Goal: Transaction & Acquisition: Purchase product/service

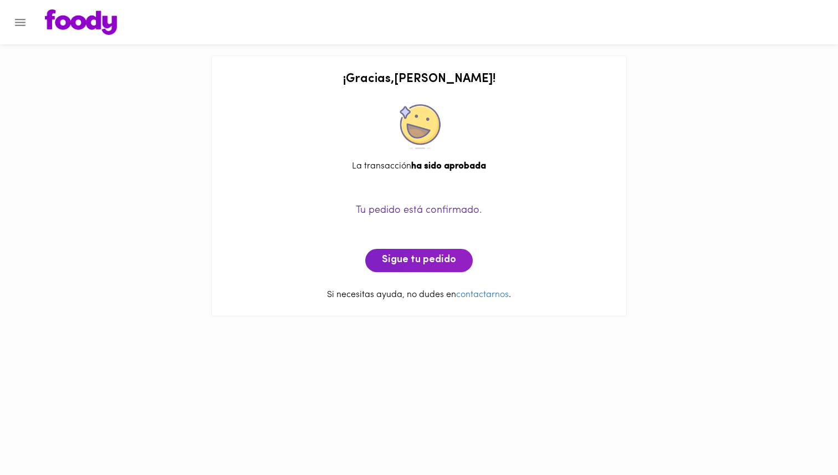
click at [99, 28] on img at bounding box center [81, 21] width 72 height 25
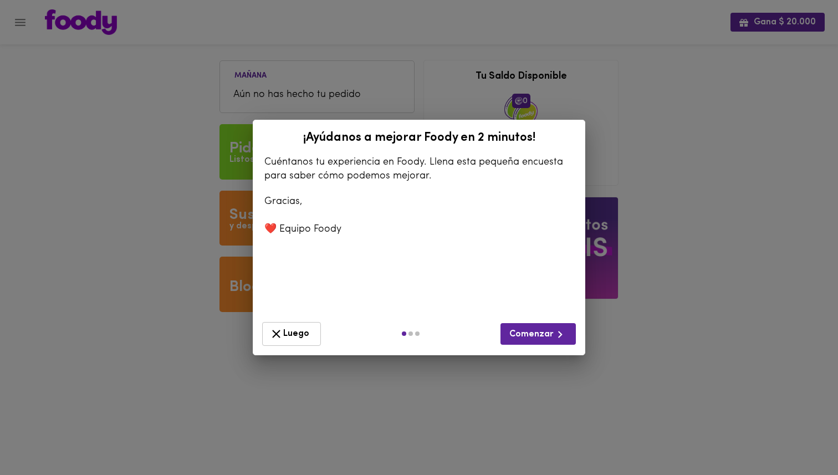
click at [276, 327] on icon "button" at bounding box center [276, 334] width 14 height 14
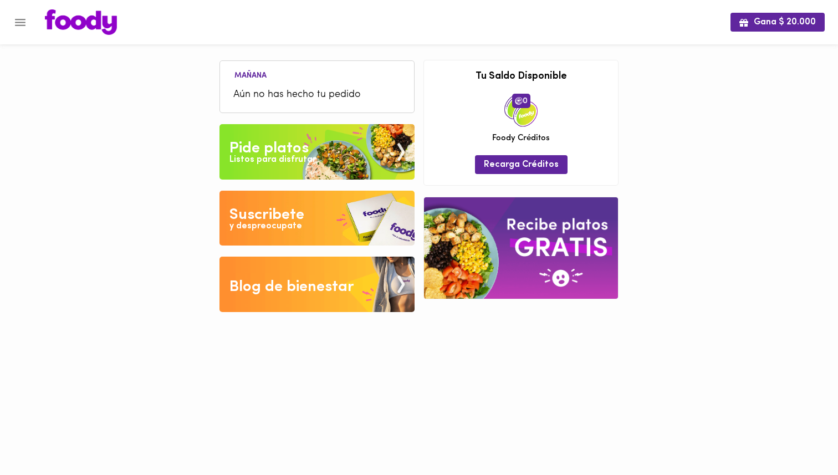
click at [337, 162] on img at bounding box center [316, 151] width 195 height 55
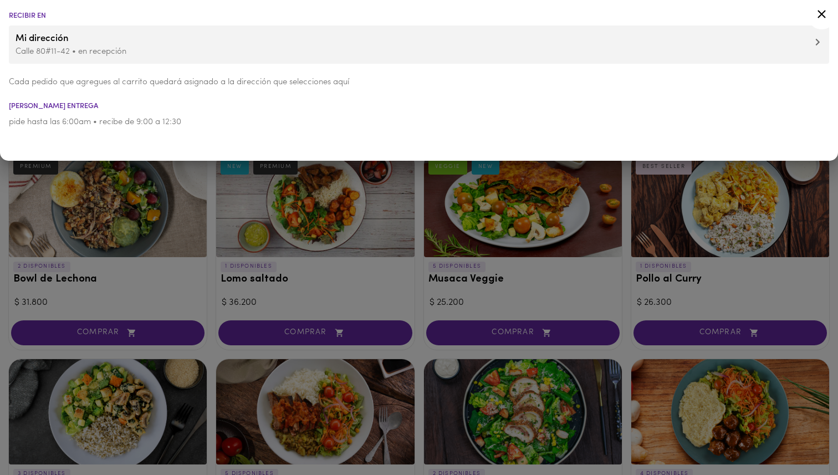
click at [341, 160] on div "Recibir en Mi dirección Calle 80#11-42 • en recepción Cada pedido que agregues …" at bounding box center [419, 80] width 838 height 161
click at [345, 183] on div at bounding box center [419, 237] width 838 height 475
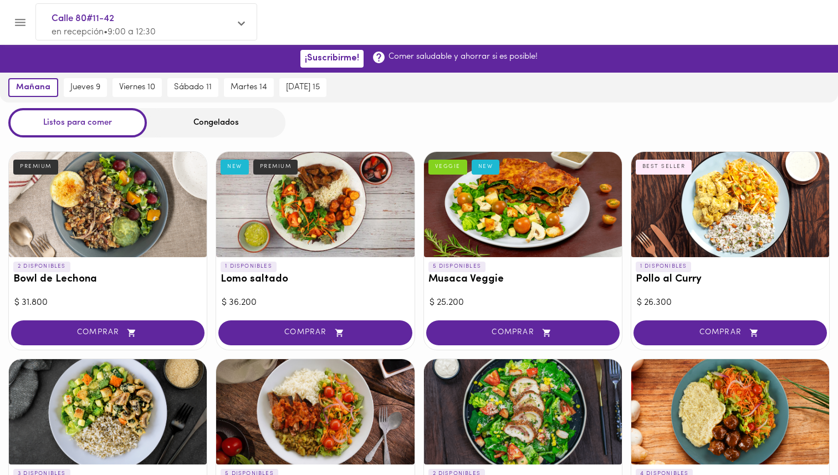
click at [193, 125] on div "Congelados" at bounding box center [216, 122] width 139 height 29
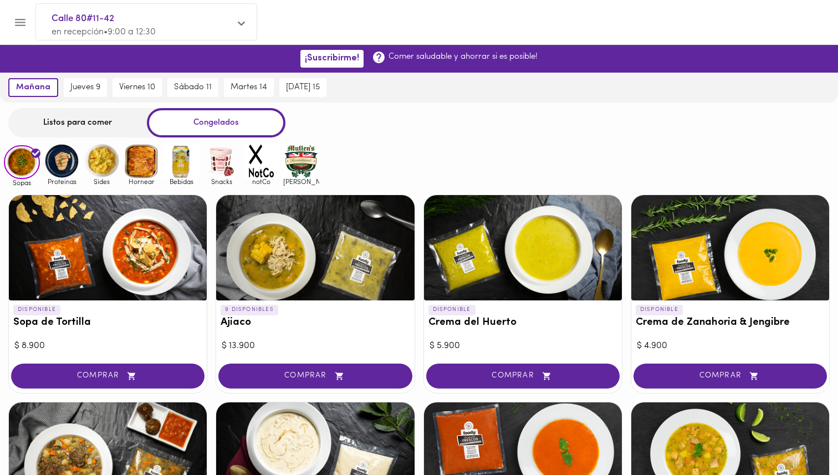
click at [143, 170] on img at bounding box center [142, 161] width 36 height 36
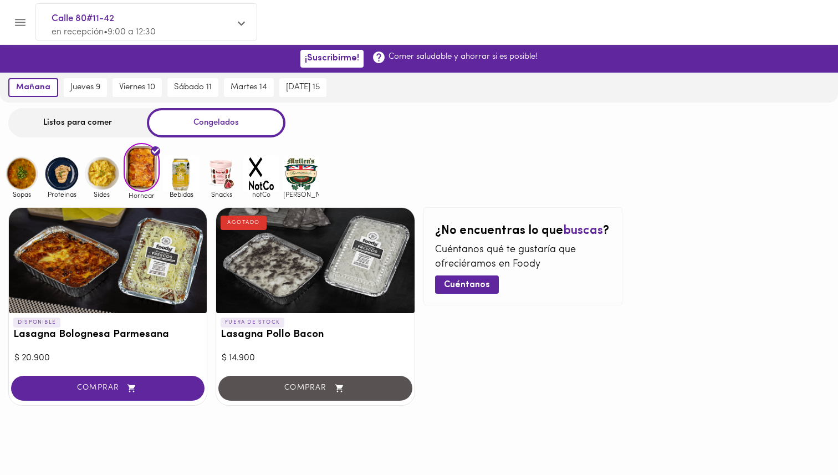
click at [102, 177] on img at bounding box center [102, 174] width 36 height 36
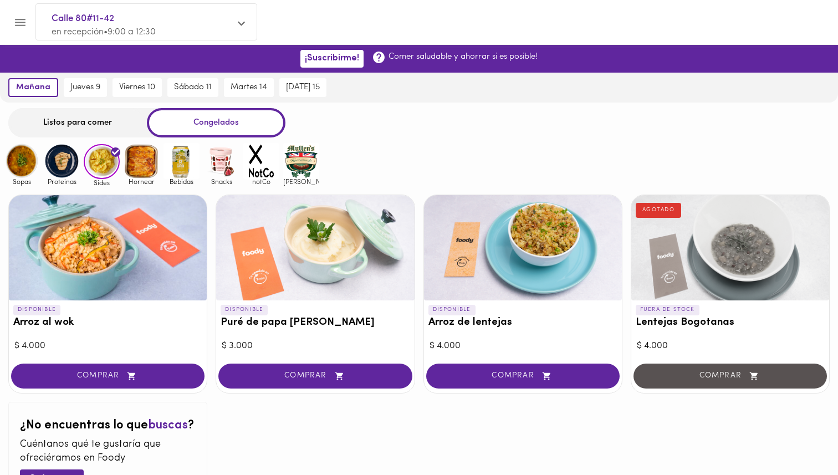
click at [68, 163] on img at bounding box center [62, 161] width 36 height 36
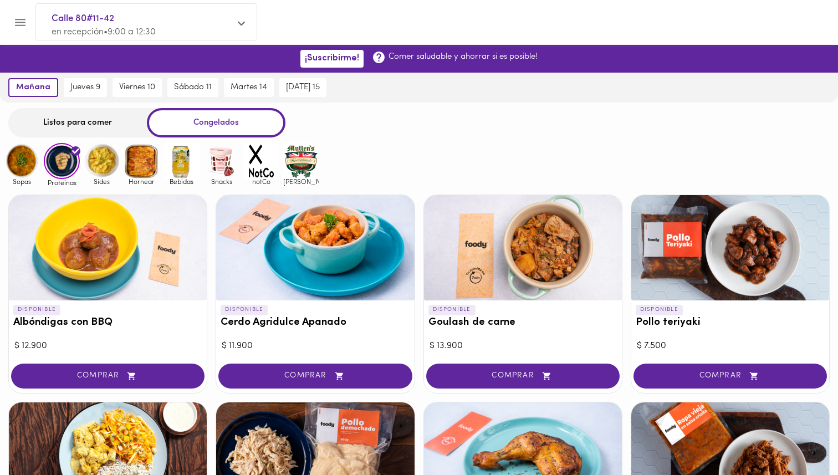
click at [78, 117] on div "Listos para comer" at bounding box center [77, 122] width 139 height 29
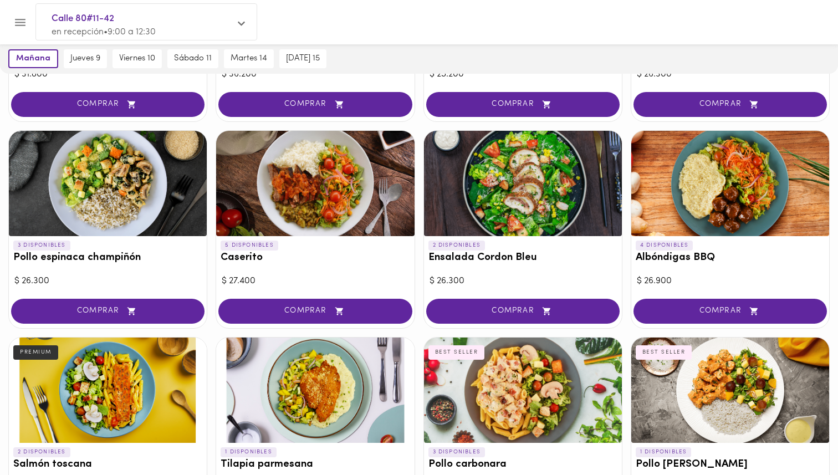
scroll to position [225, 0]
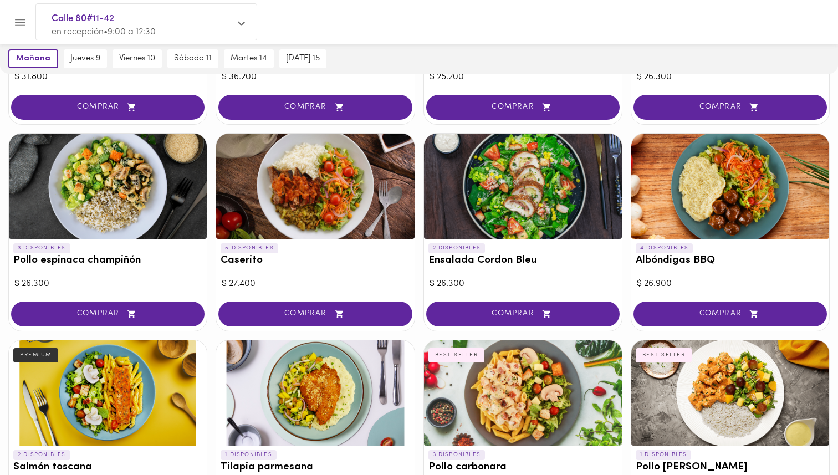
click at [490, 206] on div at bounding box center [523, 186] width 198 height 105
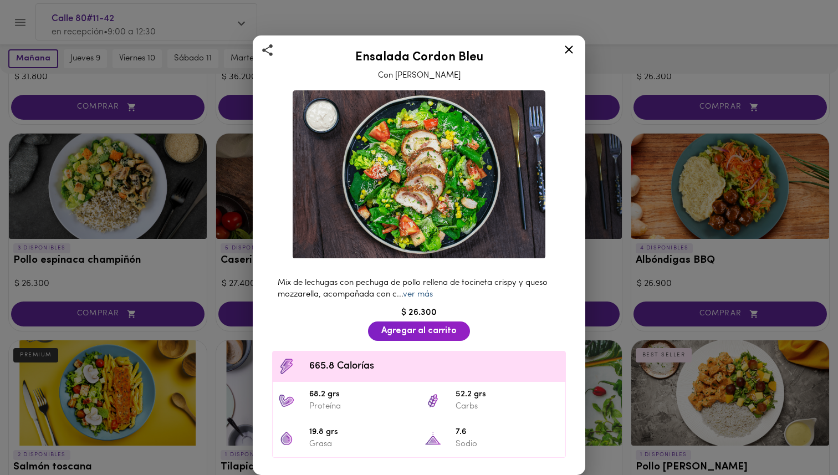
click at [419, 292] on link "ver más" at bounding box center [418, 294] width 30 height 8
click at [572, 47] on icon at bounding box center [569, 50] width 14 height 14
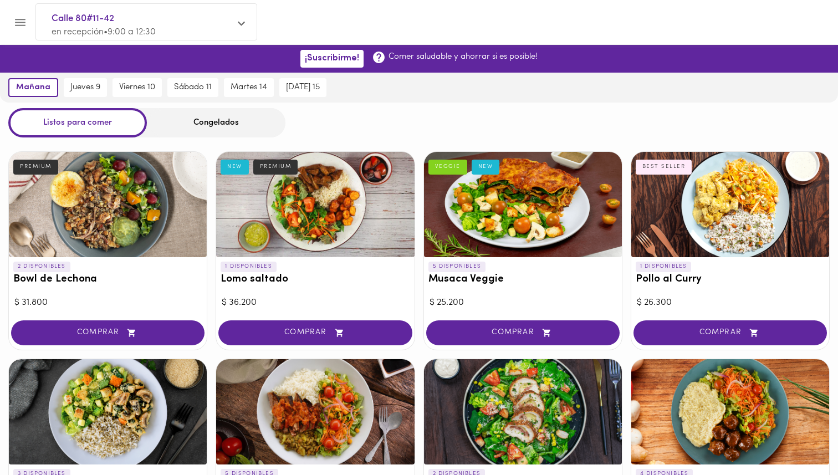
click at [199, 126] on div "Congelados" at bounding box center [216, 122] width 139 height 29
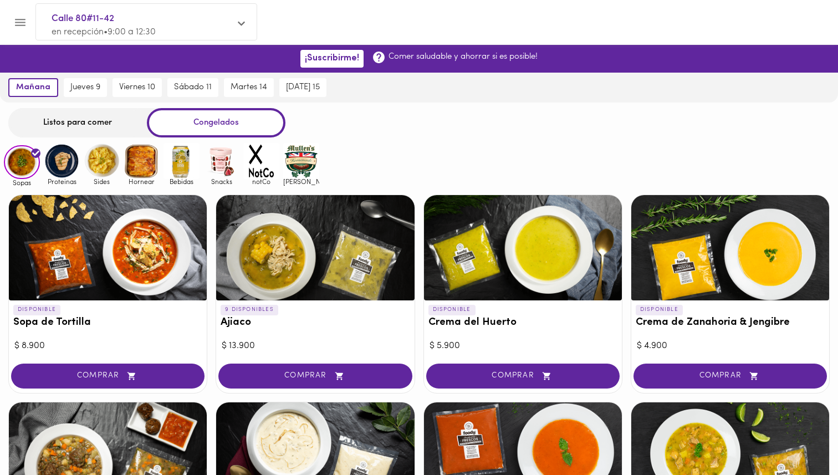
click at [67, 164] on img at bounding box center [62, 161] width 36 height 36
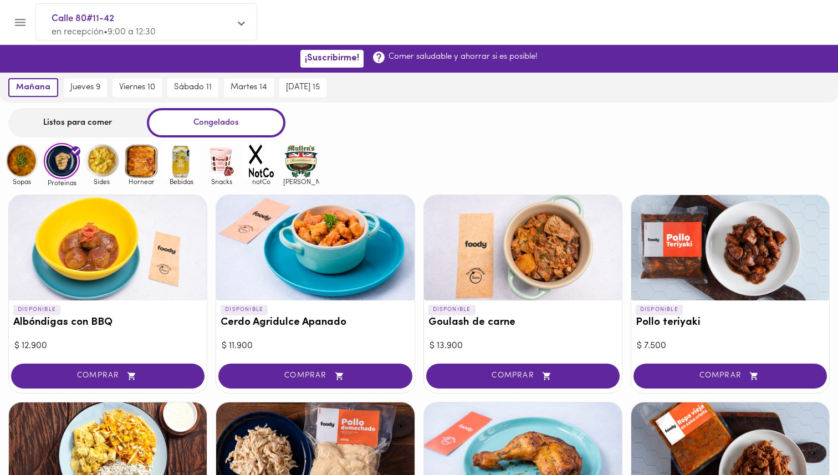
click at [112, 164] on img at bounding box center [102, 161] width 36 height 36
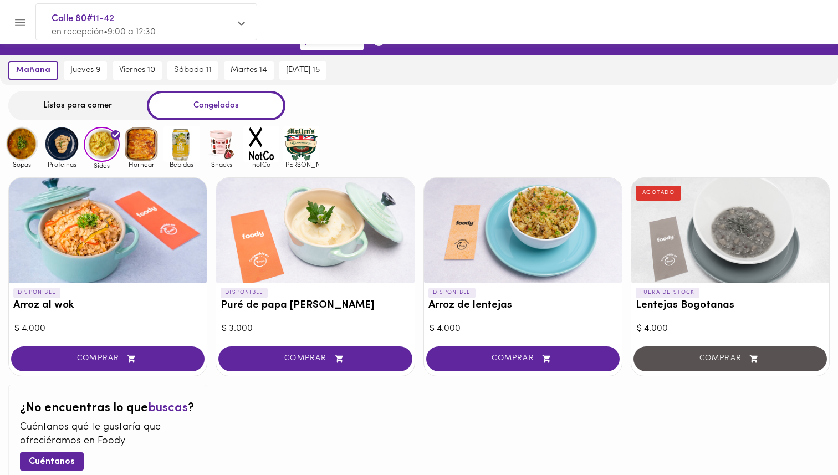
scroll to position [11, 0]
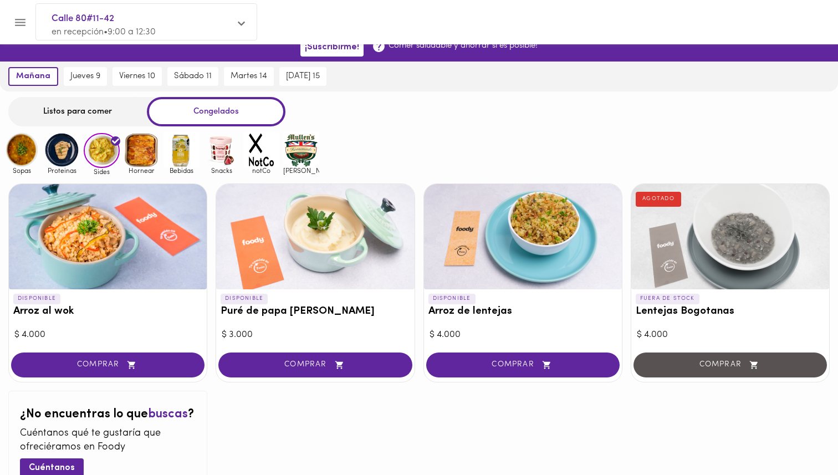
click at [179, 162] on img at bounding box center [181, 150] width 36 height 36
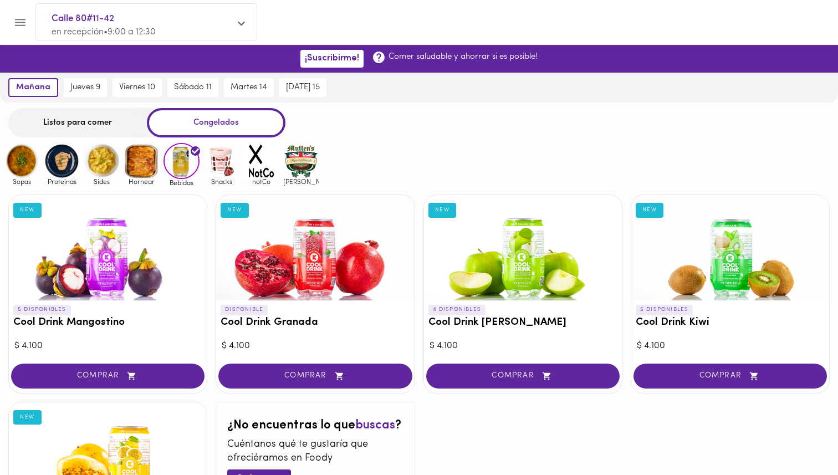
scroll to position [5, 0]
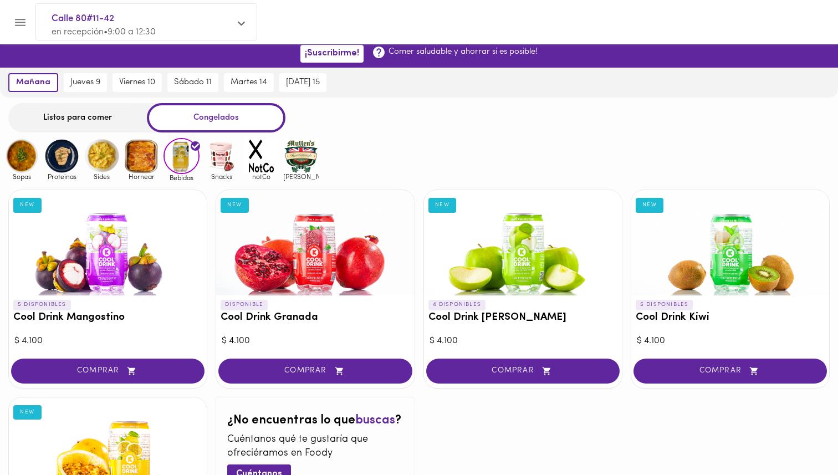
click at [224, 169] on img at bounding box center [221, 156] width 36 height 36
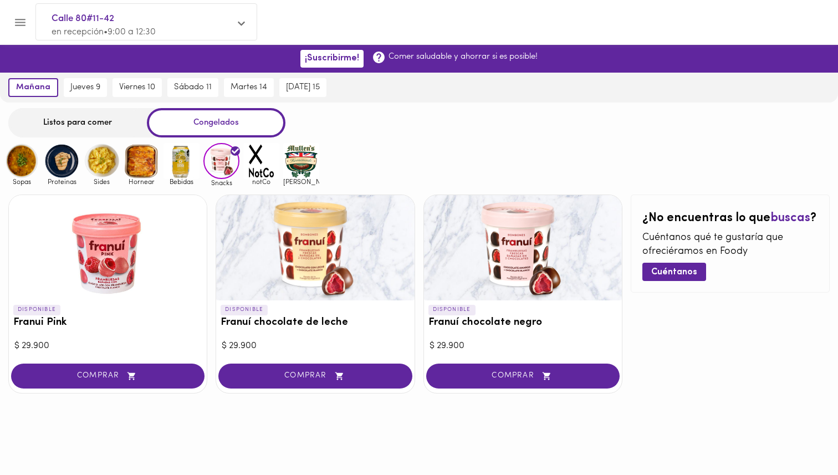
click at [14, 152] on img at bounding box center [22, 161] width 36 height 36
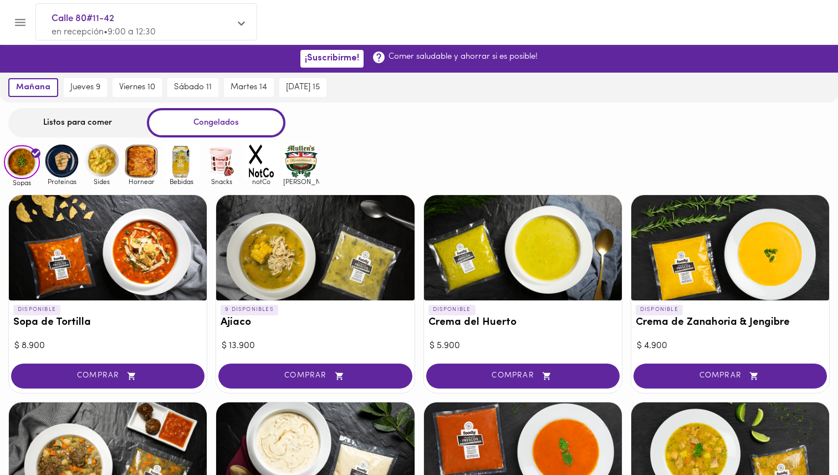
click at [78, 125] on div "Listos para comer" at bounding box center [77, 122] width 139 height 29
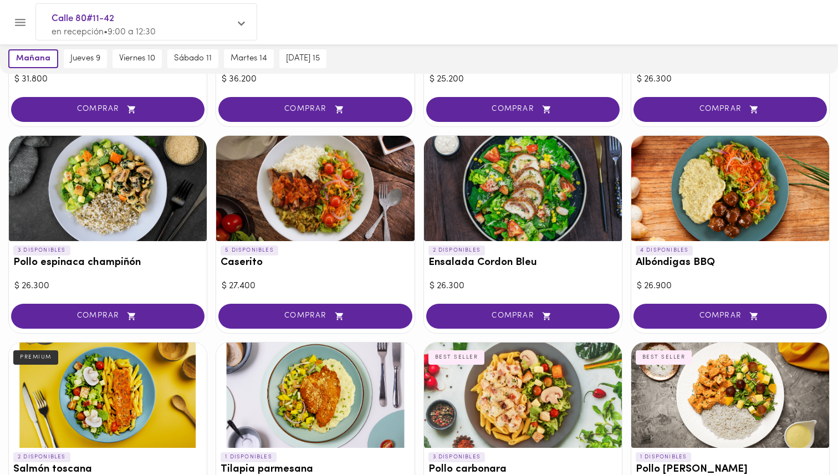
scroll to position [228, 0]
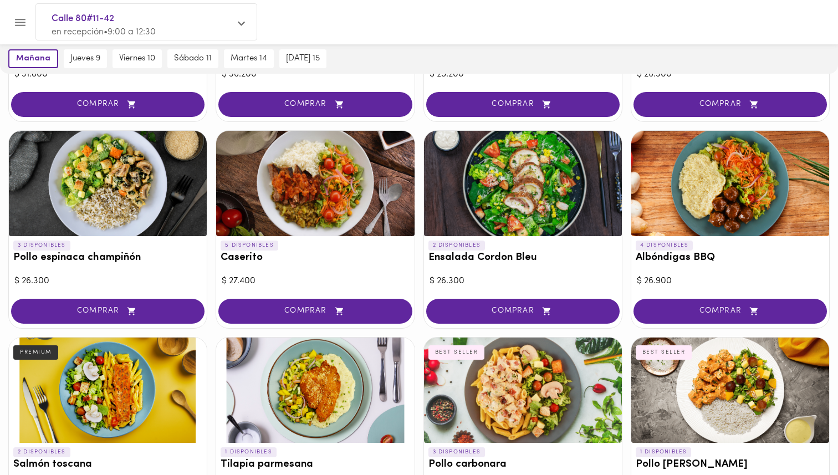
click at [155, 387] on div at bounding box center [108, 389] width 198 height 105
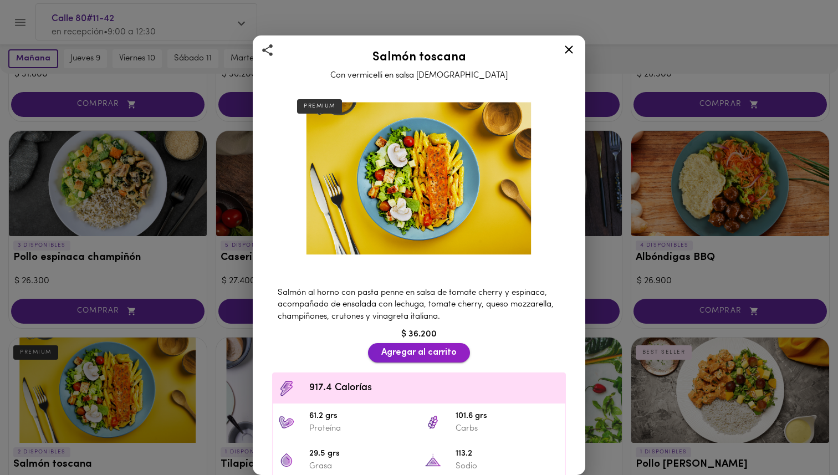
click at [404, 349] on span "Agregar al carrito" at bounding box center [418, 352] width 75 height 11
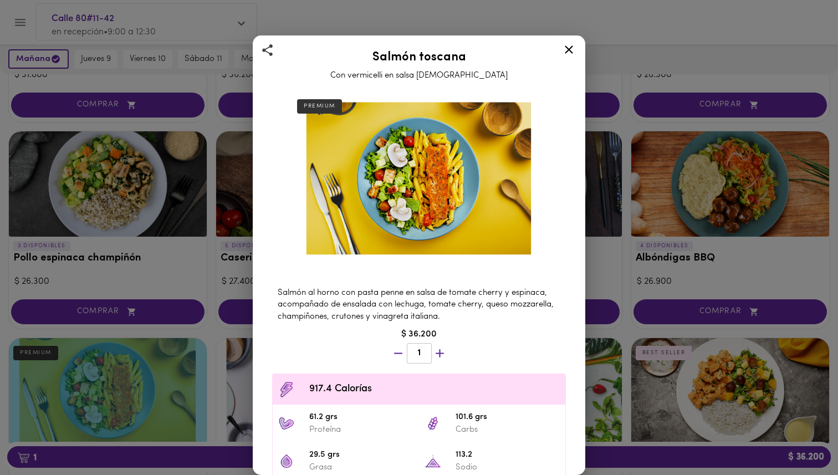
scroll to position [229, 0]
click at [572, 50] on icon at bounding box center [569, 50] width 14 height 14
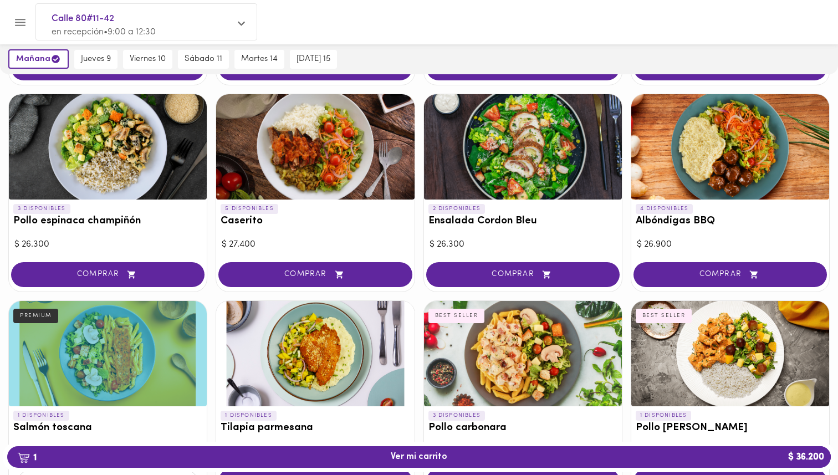
scroll to position [250, 0]
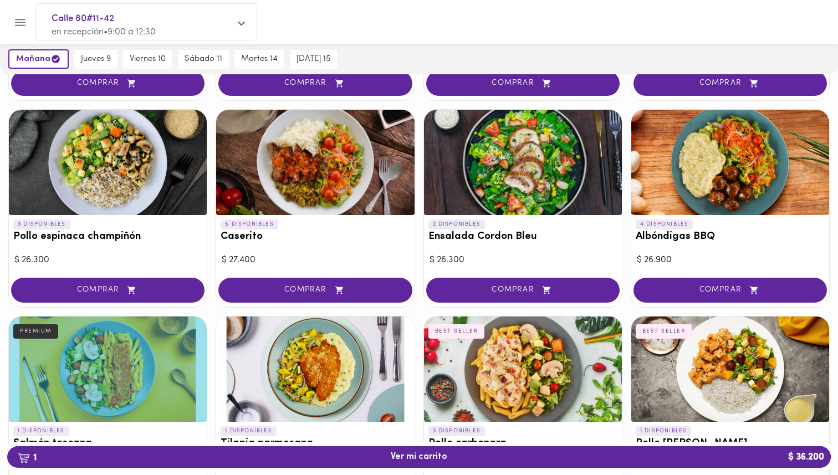
click at [160, 170] on div at bounding box center [108, 162] width 198 height 105
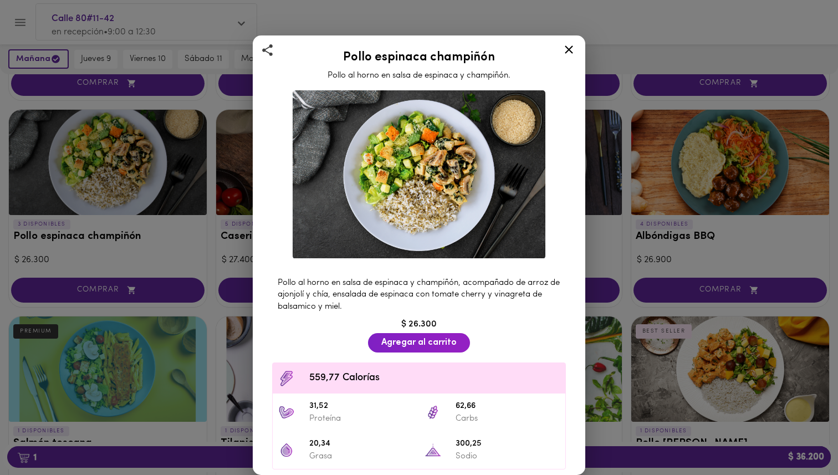
click at [568, 53] on icon at bounding box center [569, 50] width 14 height 14
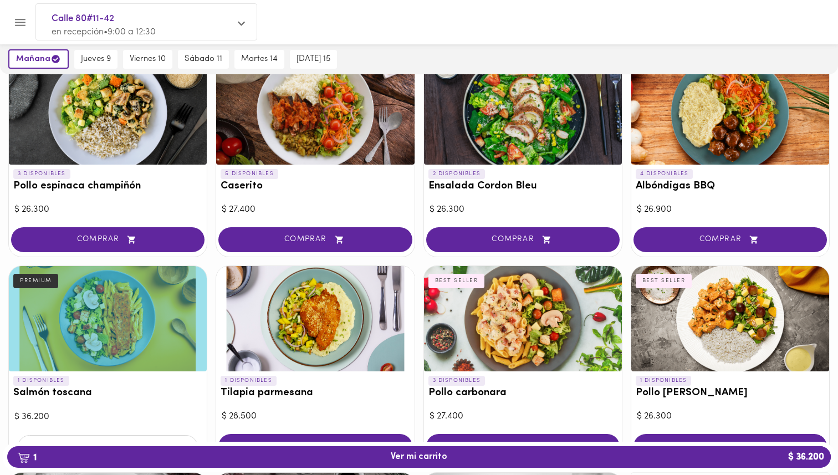
scroll to position [315, 0]
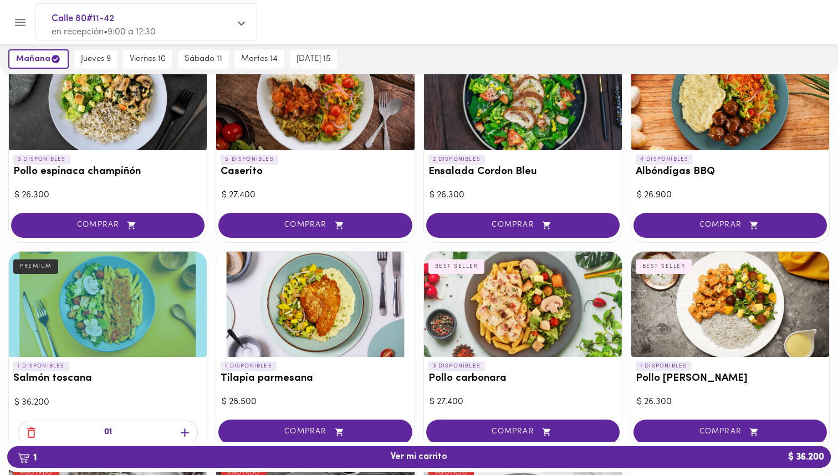
click at [723, 280] on div at bounding box center [730, 304] width 198 height 105
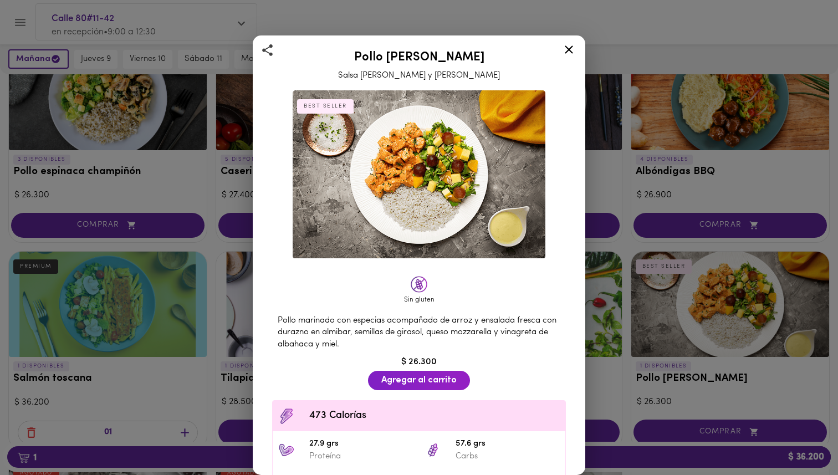
click at [565, 45] on icon at bounding box center [569, 49] width 8 height 8
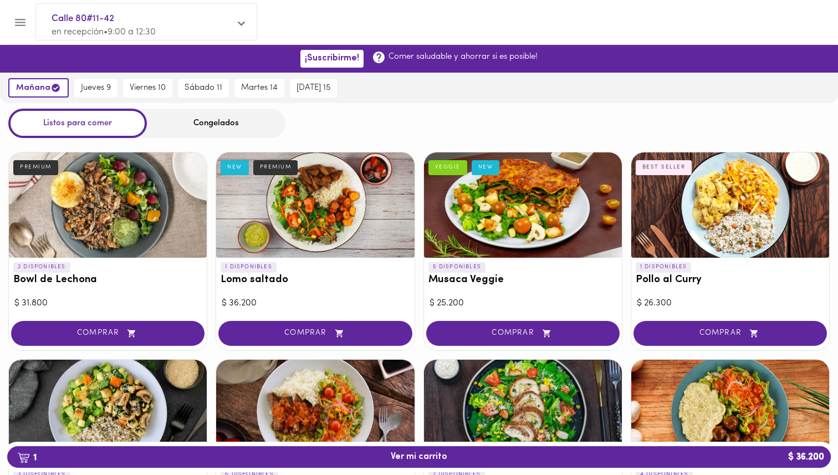
click at [228, 119] on div "Congelados" at bounding box center [216, 123] width 139 height 29
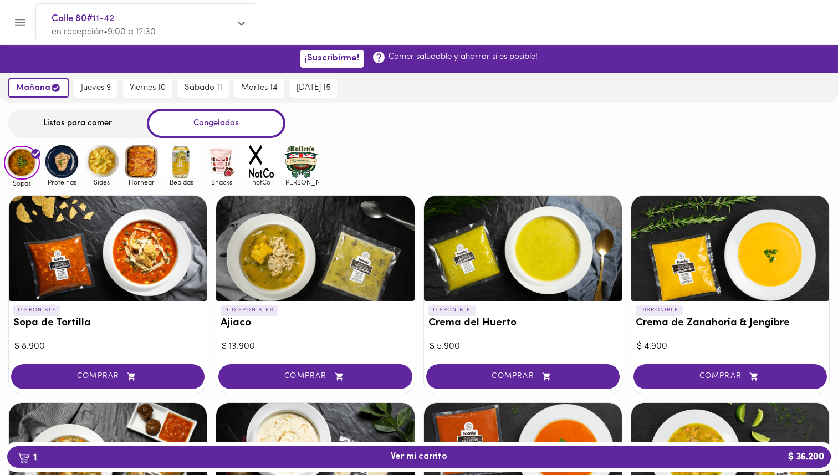
click at [71, 163] on img at bounding box center [62, 161] width 36 height 36
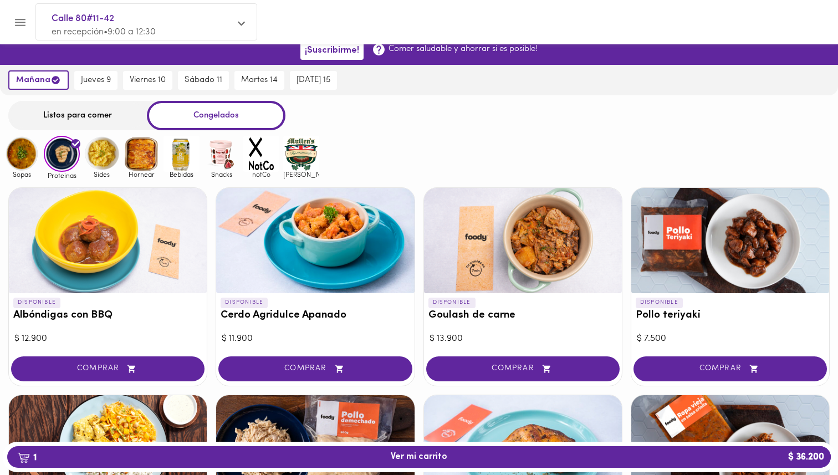
scroll to position [4, 0]
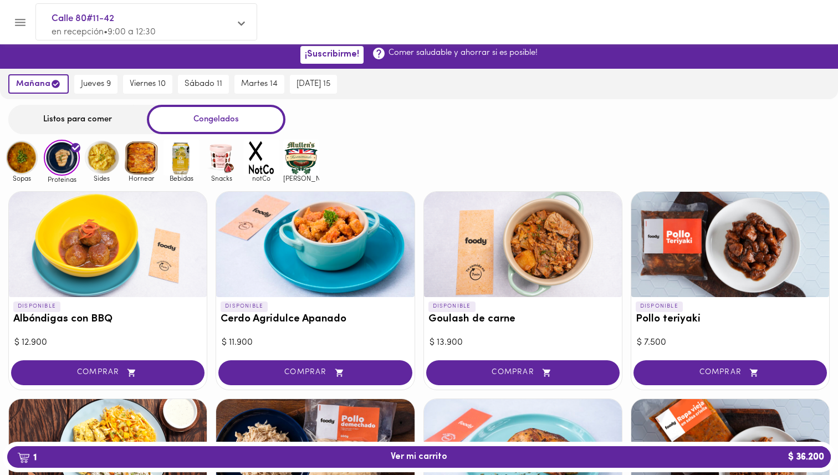
click at [90, 116] on div "Listos para comer" at bounding box center [77, 119] width 139 height 29
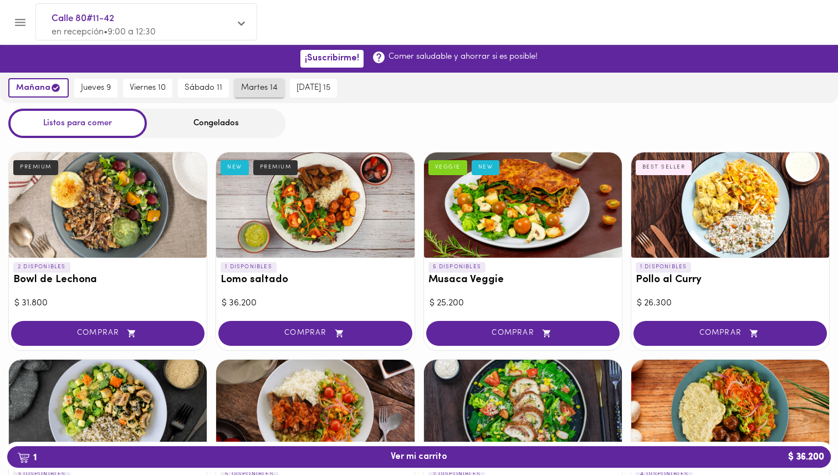
click at [251, 91] on span "martes 14" at bounding box center [259, 88] width 37 height 10
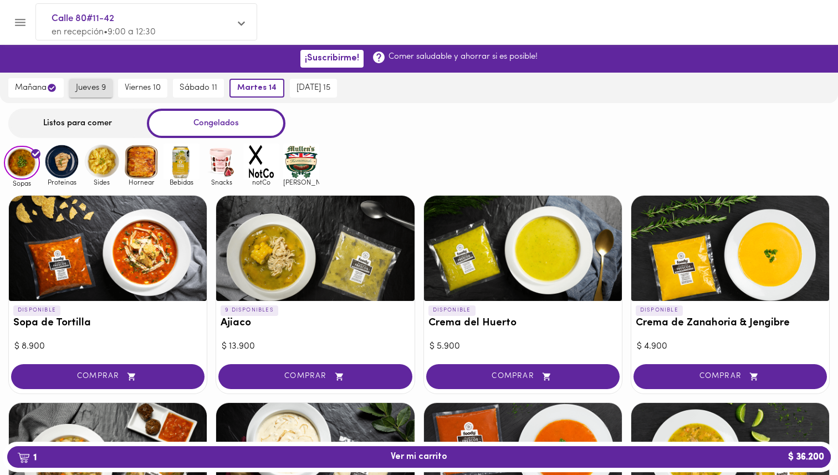
click at [88, 83] on span "jueves 9" at bounding box center [91, 88] width 30 height 10
click at [39, 88] on span "mañana" at bounding box center [36, 88] width 42 height 11
click at [57, 163] on img at bounding box center [62, 161] width 36 height 36
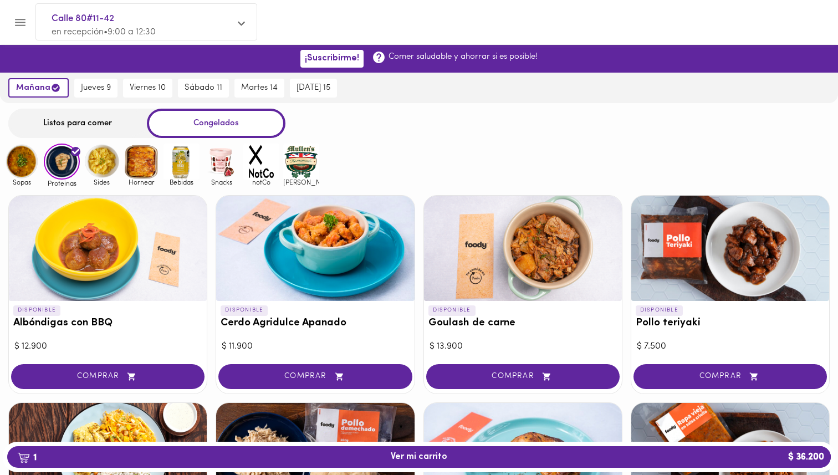
click at [210, 170] on img at bounding box center [221, 161] width 36 height 36
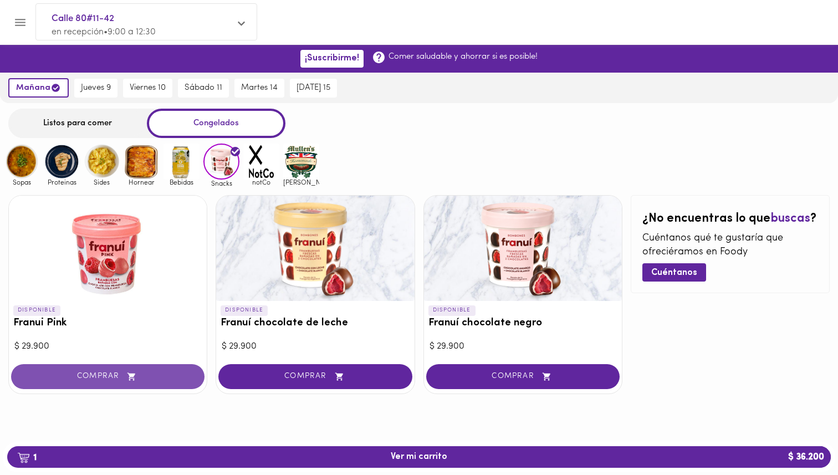
click at [167, 380] on span "COMPRAR" at bounding box center [108, 376] width 166 height 9
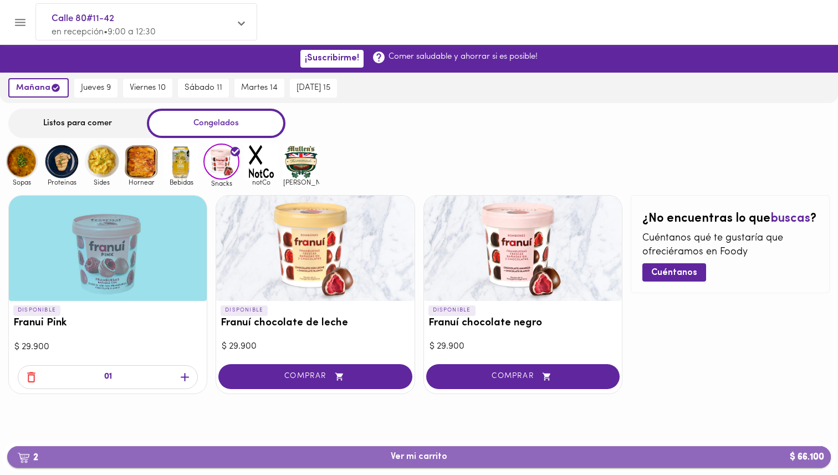
click at [389, 459] on span "2 Ver mi carrito $ 66.100" at bounding box center [419, 457] width 806 height 11
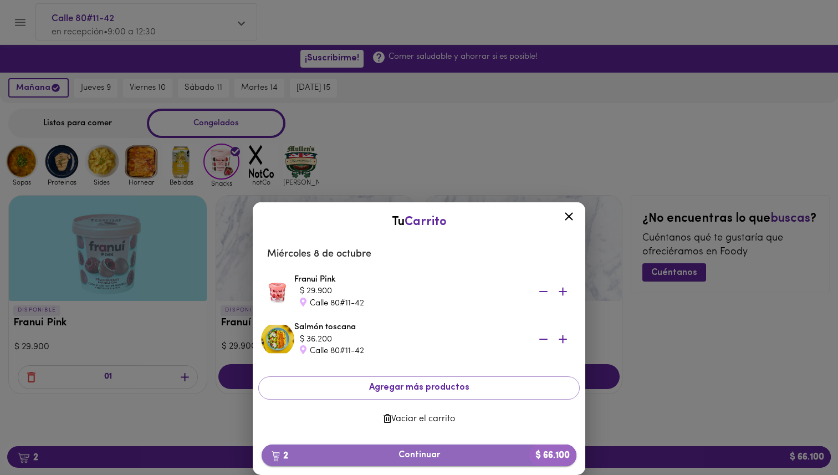
click at [452, 458] on span "2 Continuar $ 66.100" at bounding box center [418, 455] width 297 height 11
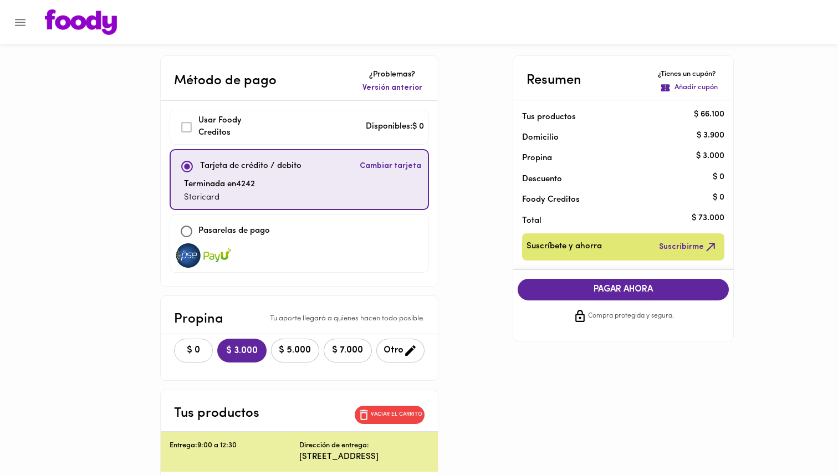
click at [181, 348] on span "$ 0" at bounding box center [193, 350] width 24 height 11
click at [591, 286] on span "PAGAR AHORA" at bounding box center [623, 289] width 189 height 11
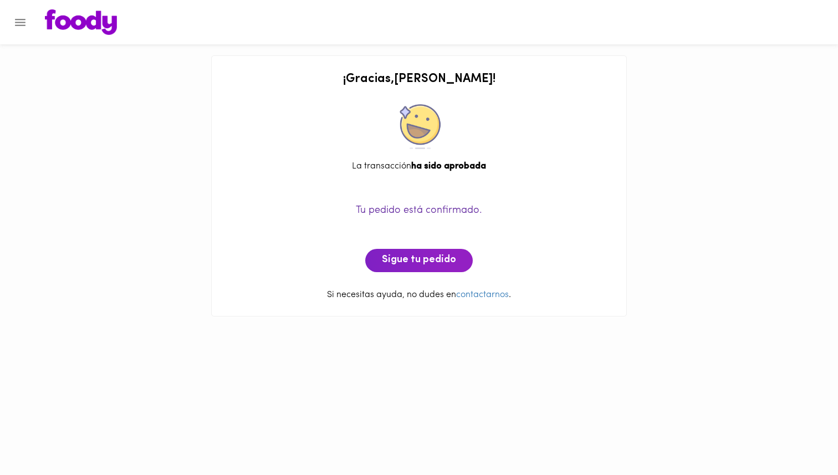
click at [100, 29] on img at bounding box center [81, 21] width 72 height 25
